Goal: Task Accomplishment & Management: Manage account settings

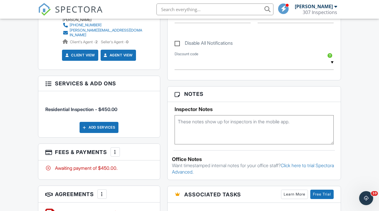
scroll to position [319, 0]
click at [209, 130] on textarea at bounding box center [255, 129] width 160 height 29
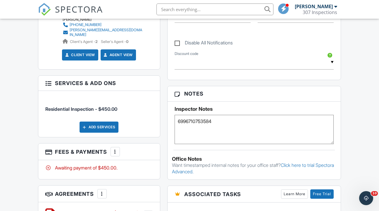
click at [191, 127] on textarea "6996710753584" at bounding box center [255, 129] width 160 height 29
click at [204, 128] on textarea "69967 10753584" at bounding box center [255, 129] width 160 height 29
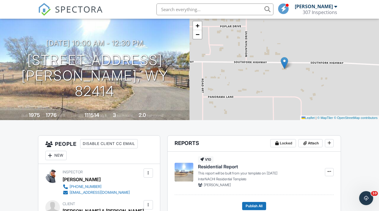
scroll to position [0, 0]
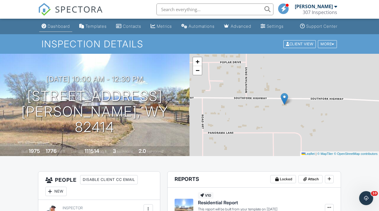
type textarea "69967 1075 3584"
click at [54, 32] on link "Dashboard" at bounding box center [55, 26] width 33 height 11
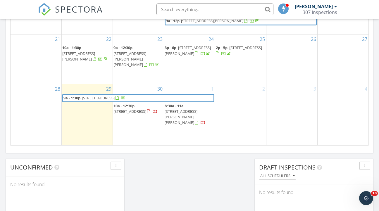
scroll to position [400, 0]
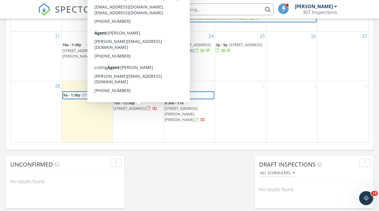
click at [193, 124] on div "1 8:30a - 11a [STREET_ADDRESS][PERSON_NAME][PERSON_NAME]" at bounding box center [189, 111] width 51 height 61
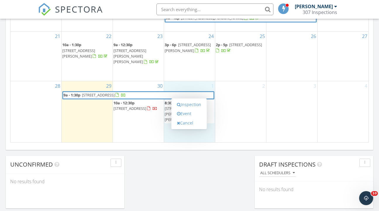
click at [239, 109] on div "2" at bounding box center [240, 111] width 51 height 61
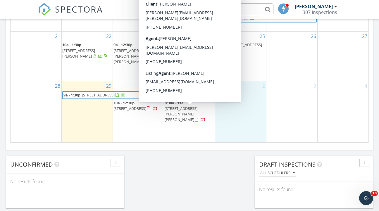
click at [179, 108] on span "[STREET_ADDRESS][PERSON_NAME][PERSON_NAME]" at bounding box center [181, 114] width 33 height 16
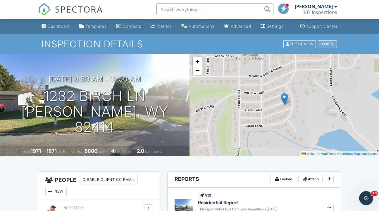
click at [332, 48] on div "More" at bounding box center [327, 44] width 19 height 8
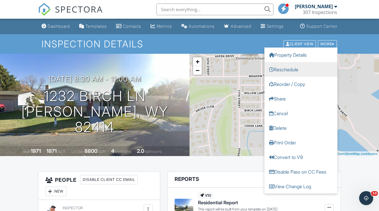
click at [294, 77] on link "Reschedule" at bounding box center [301, 69] width 73 height 15
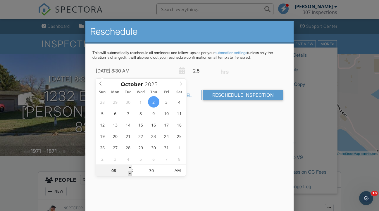
type input "10/02/2025 7:30 AM"
type input "07"
click at [130, 172] on span at bounding box center [130, 174] width 4 height 6
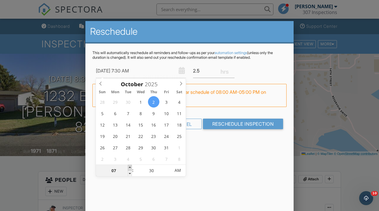
type input "10/02/2025 8:30 AM"
type input "08"
click at [131, 169] on span at bounding box center [130, 168] width 4 height 6
type input "10/02/2025 9:30 AM"
type input "09"
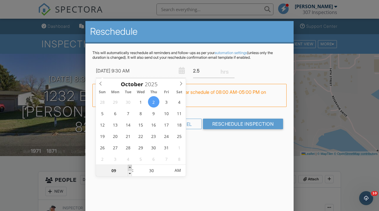
click at [131, 169] on span at bounding box center [130, 168] width 4 height 6
type input "10/02/2025 10:30 AM"
type input "10"
click at [131, 169] on span at bounding box center [130, 168] width 4 height 6
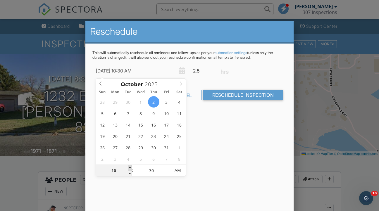
type input "10/02/2025 11:30 AM"
type input "11"
click at [131, 169] on span at bounding box center [130, 168] width 4 height 6
click at [205, 150] on div "Reschedule This will automatically reschedule all reminders and follow-ups as p…" at bounding box center [189, 123] width 209 height 205
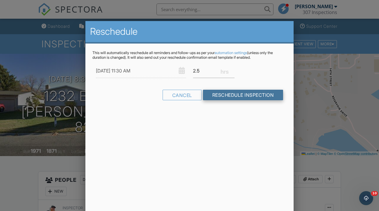
click at [249, 95] on input "Reschedule Inspection" at bounding box center [243, 95] width 81 height 11
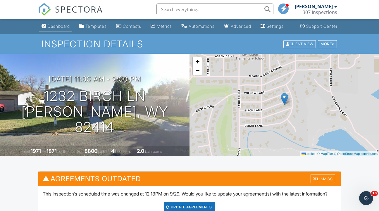
click at [55, 29] on div "Dashboard" at bounding box center [59, 26] width 22 height 5
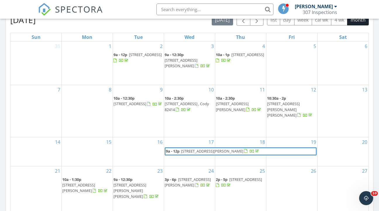
scroll to position [269, 0]
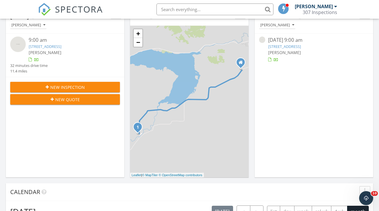
scroll to position [77, 0]
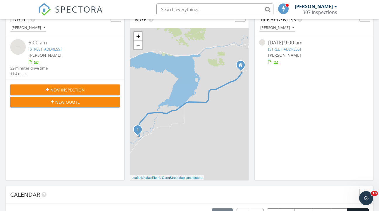
click at [281, 47] on div "6 Bear Creek Rd, Cody, WY 82414" at bounding box center [314, 50] width 92 height 6
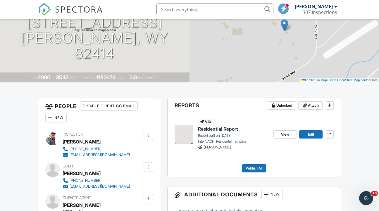
scroll to position [76, 0]
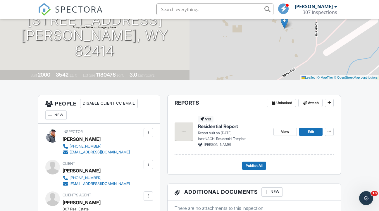
click at [215, 130] on span "Residential Report" at bounding box center [218, 126] width 40 height 6
